Goal: Task Accomplishment & Management: Use online tool/utility

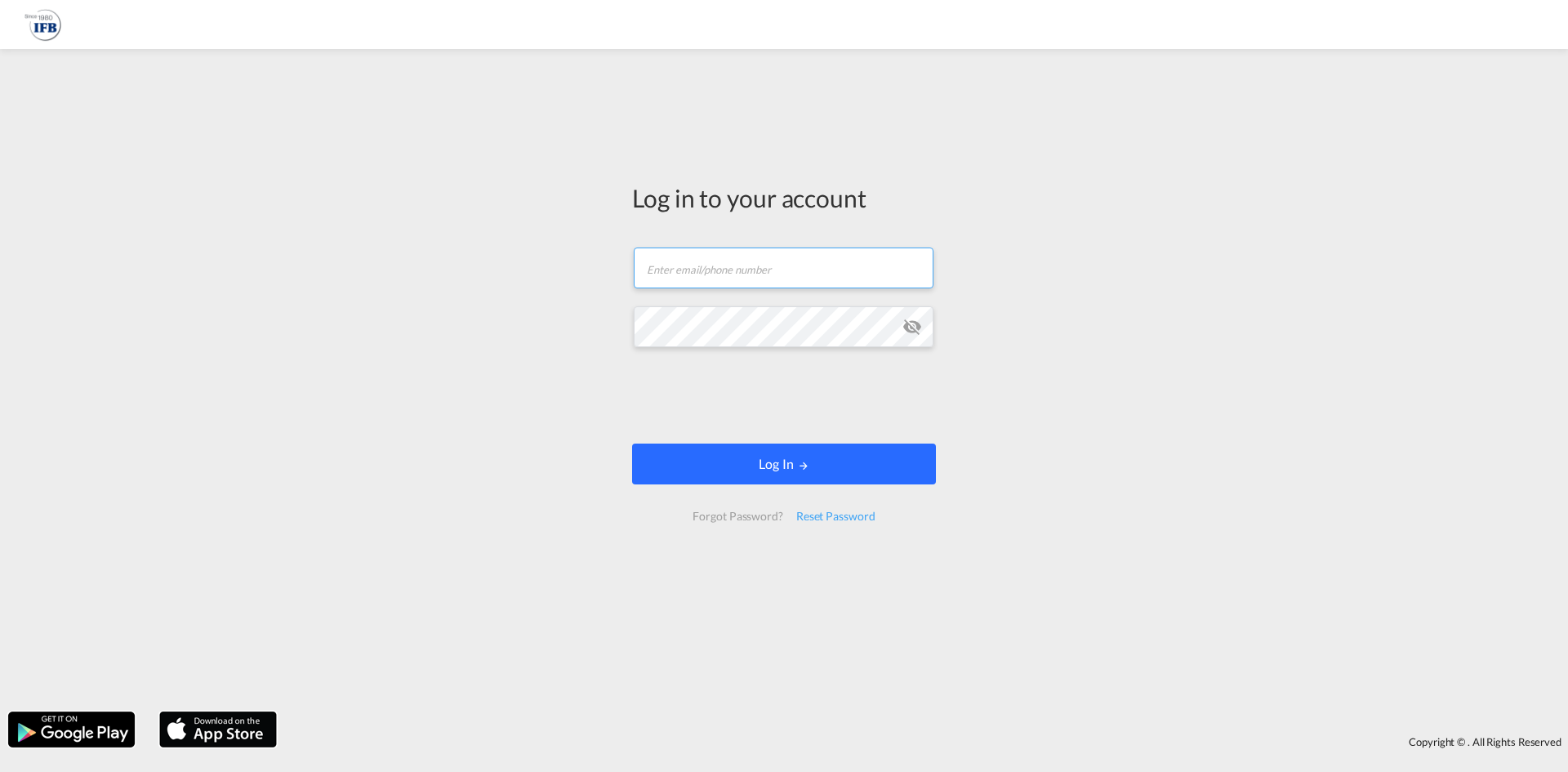
type input "[PERSON_NAME][EMAIL_ADDRESS][PERSON_NAME][DOMAIN_NAME]"
click at [786, 457] on button "Log In" at bounding box center [784, 463] width 304 height 41
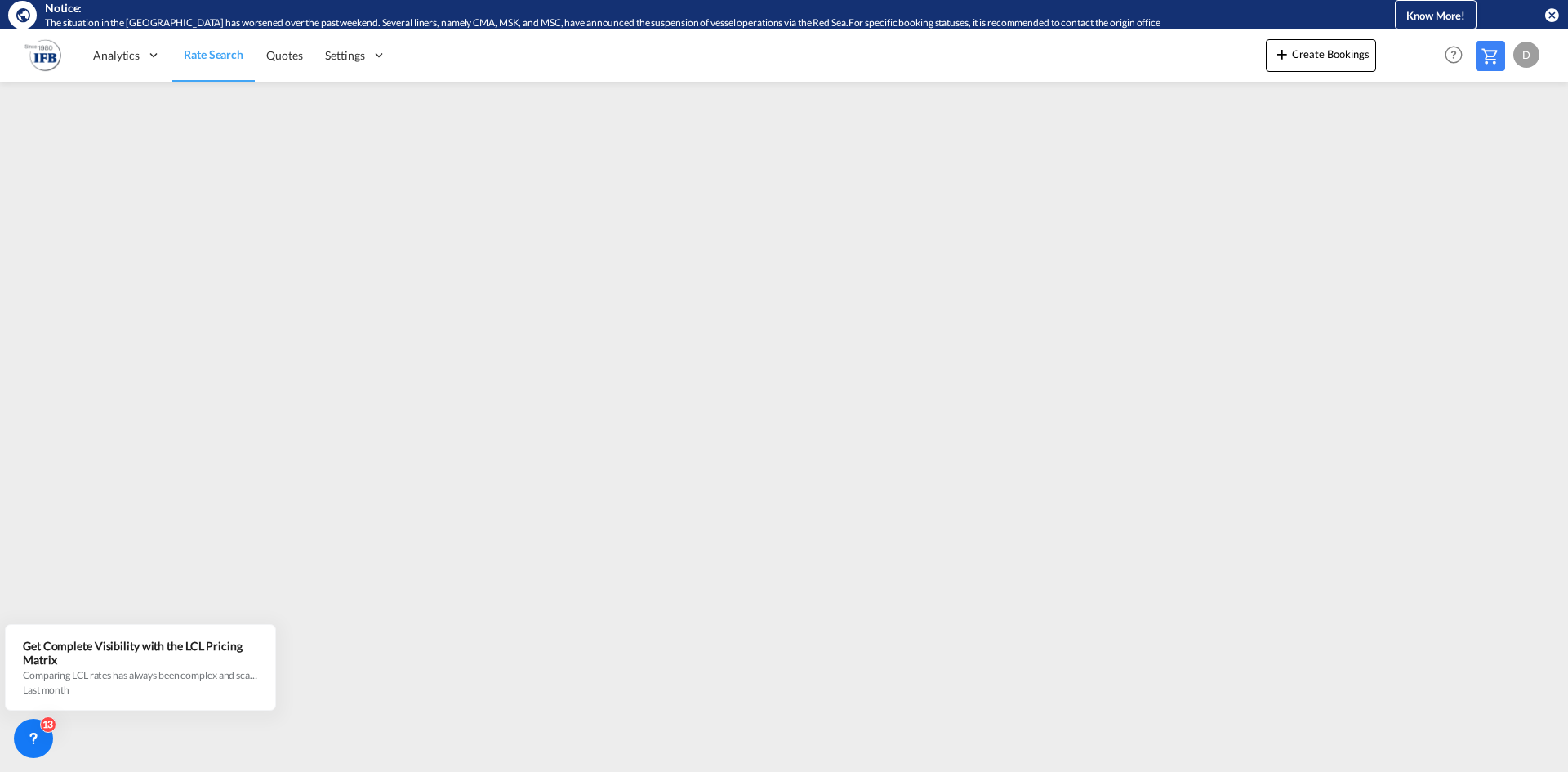
click at [1550, 20] on md-icon "icon-close-circle" at bounding box center [1552, 15] width 16 height 16
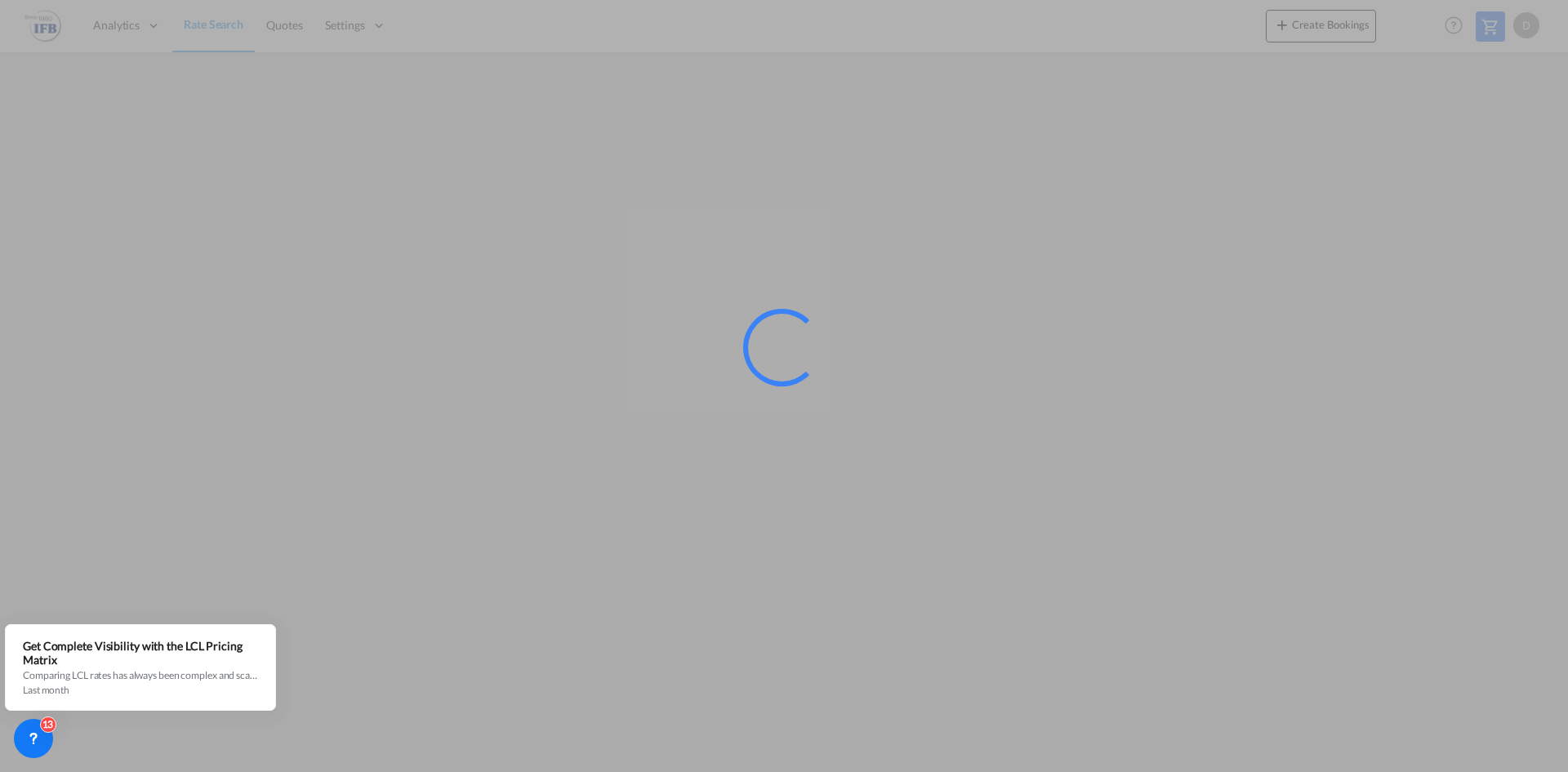
drag, startPoint x: 1543, startPoint y: 503, endPoint x: 1534, endPoint y: 363, distance: 140.3
click at [1534, 363] on div at bounding box center [784, 386] width 1568 height 772
